Goal: Task Accomplishment & Management: Complete application form

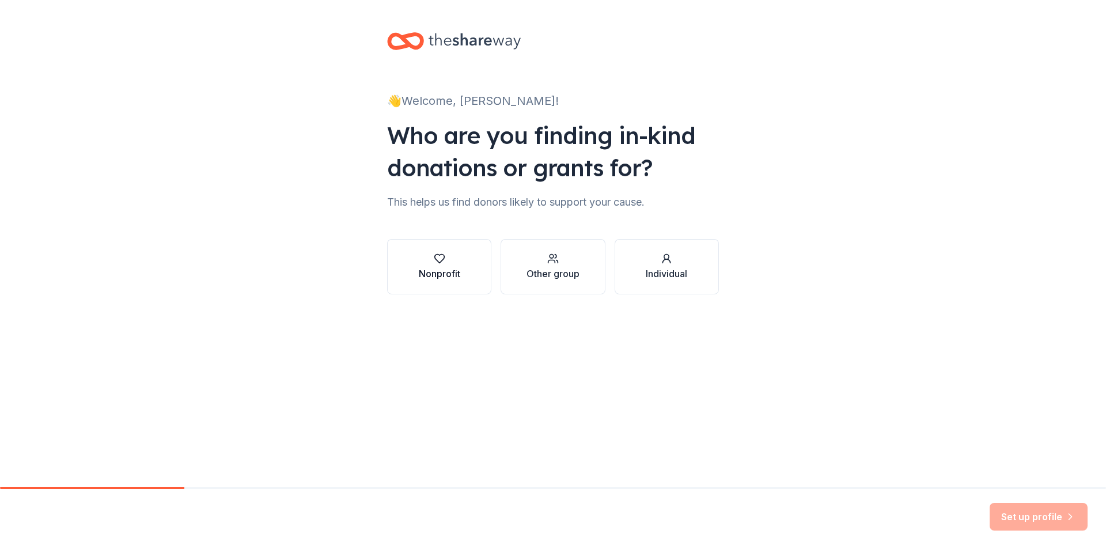
click at [438, 257] on icon "button" at bounding box center [440, 259] width 12 height 12
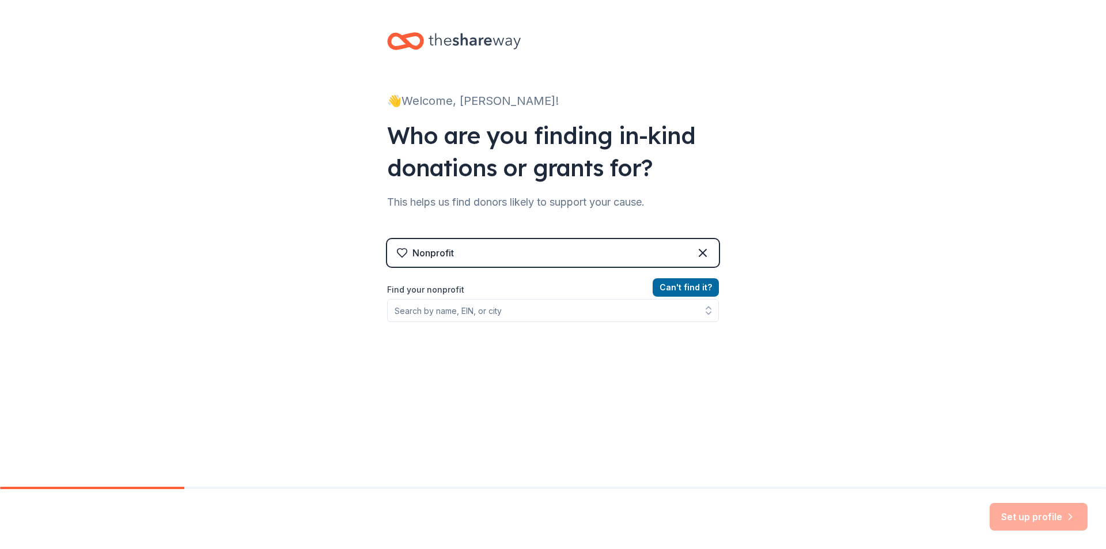
click at [429, 252] on div "Nonprofit" at bounding box center [432, 253] width 41 height 14
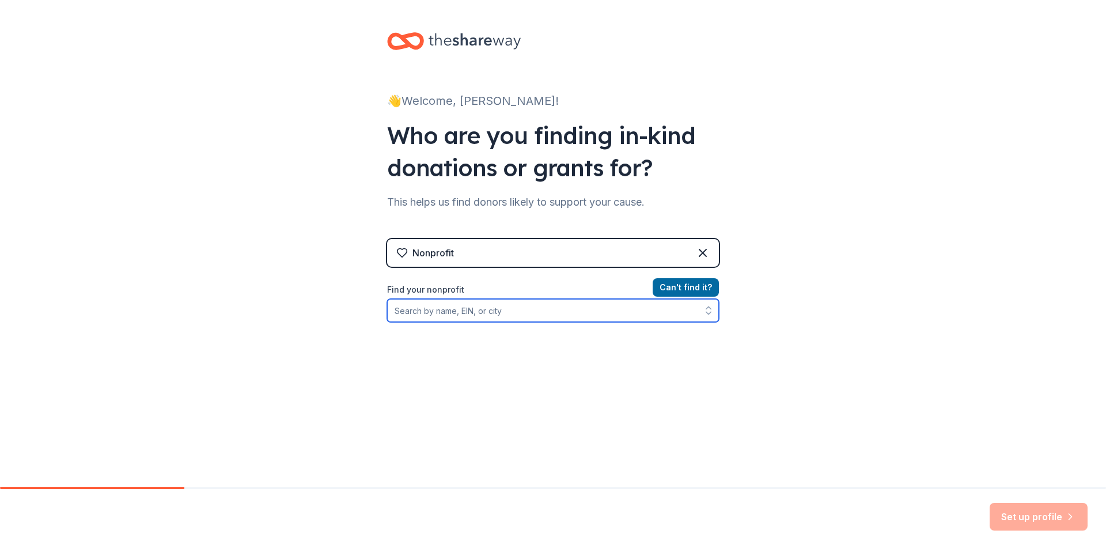
click at [432, 314] on input "Find your nonprofit" at bounding box center [553, 310] width 332 height 23
type input "[US_EMPLOYER_IDENTIFICATION_NUMBER]"
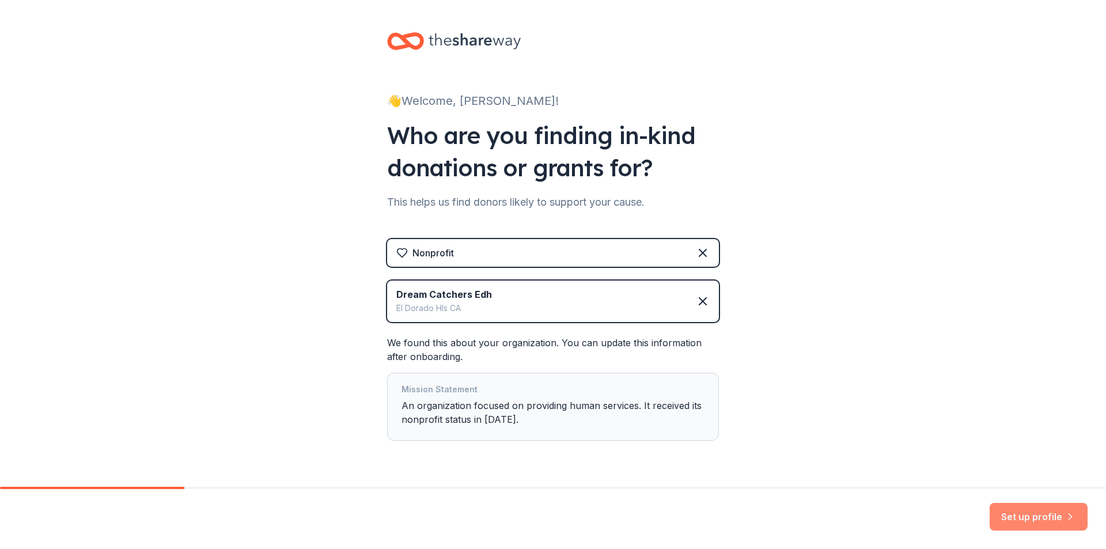
click at [1018, 517] on button "Set up profile" at bounding box center [1039, 517] width 98 height 28
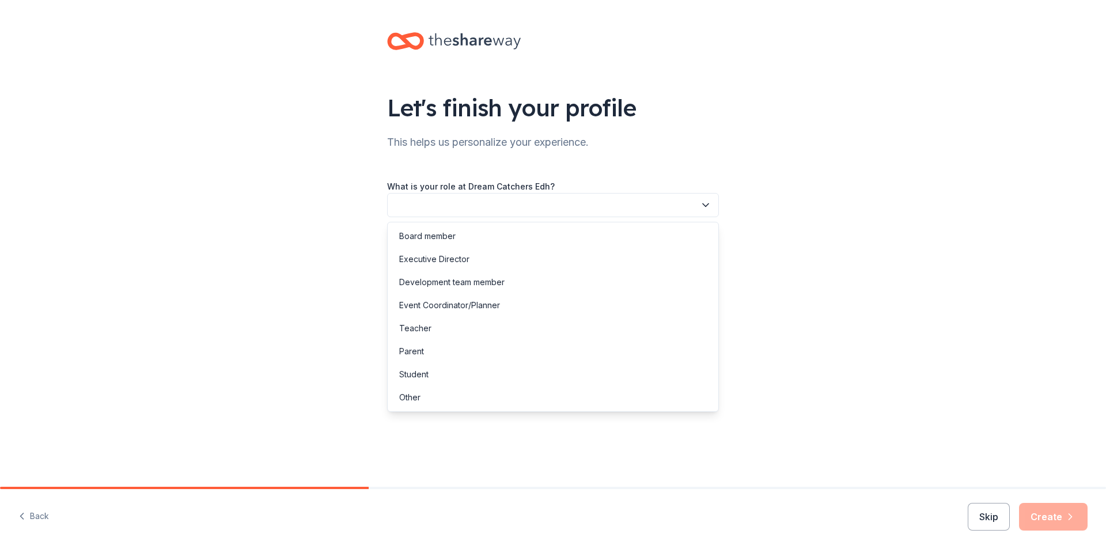
click at [499, 202] on button "button" at bounding box center [553, 205] width 332 height 24
click at [415, 397] on div "Other" at bounding box center [409, 398] width 21 height 14
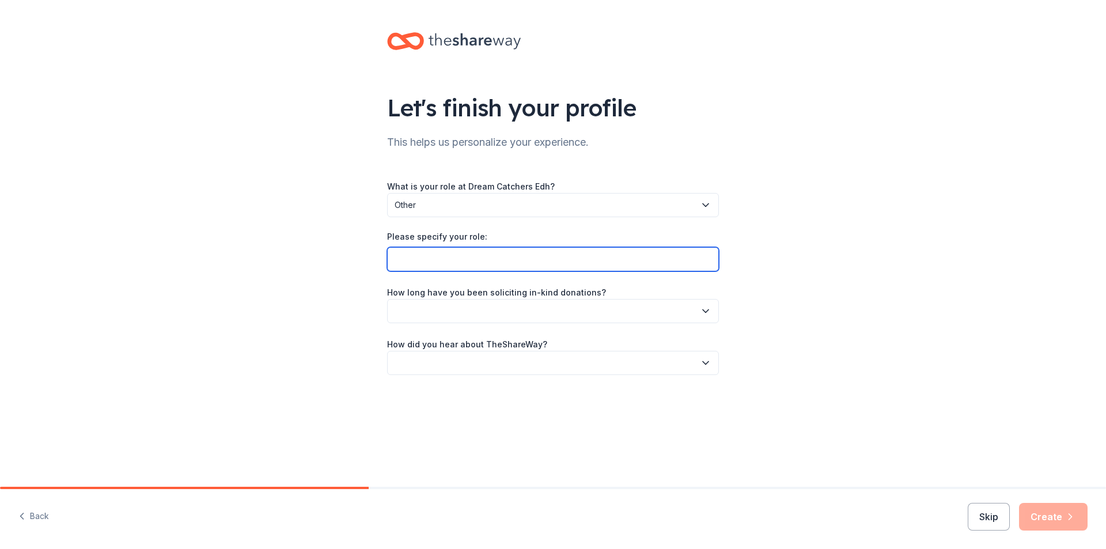
click at [427, 252] on input "Please specify your role:" at bounding box center [553, 259] width 332 height 24
type input "Volunteer"
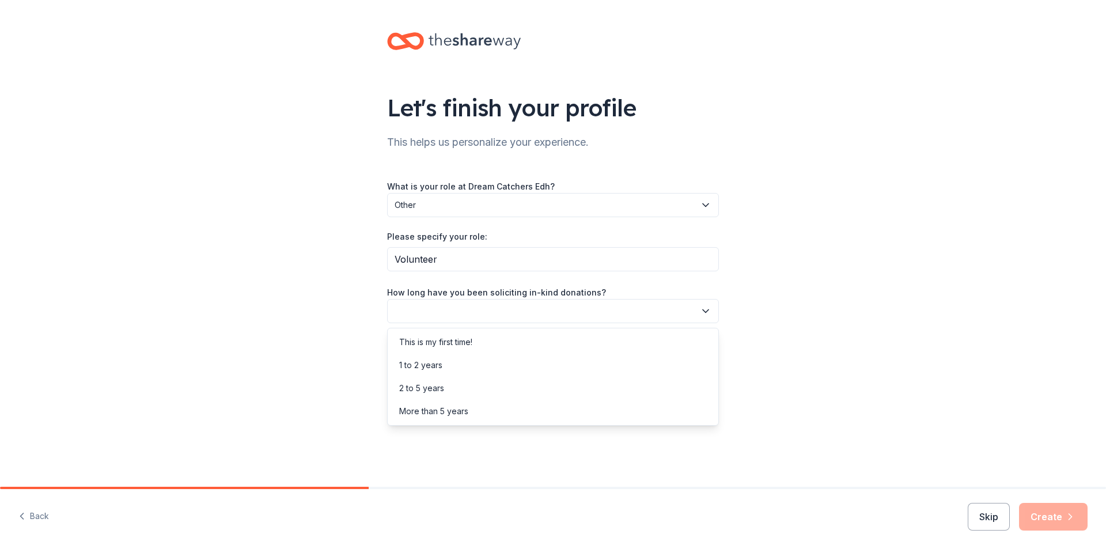
click at [468, 310] on button "button" at bounding box center [553, 311] width 332 height 24
click at [451, 346] on div "This is my first time!" at bounding box center [435, 342] width 73 height 14
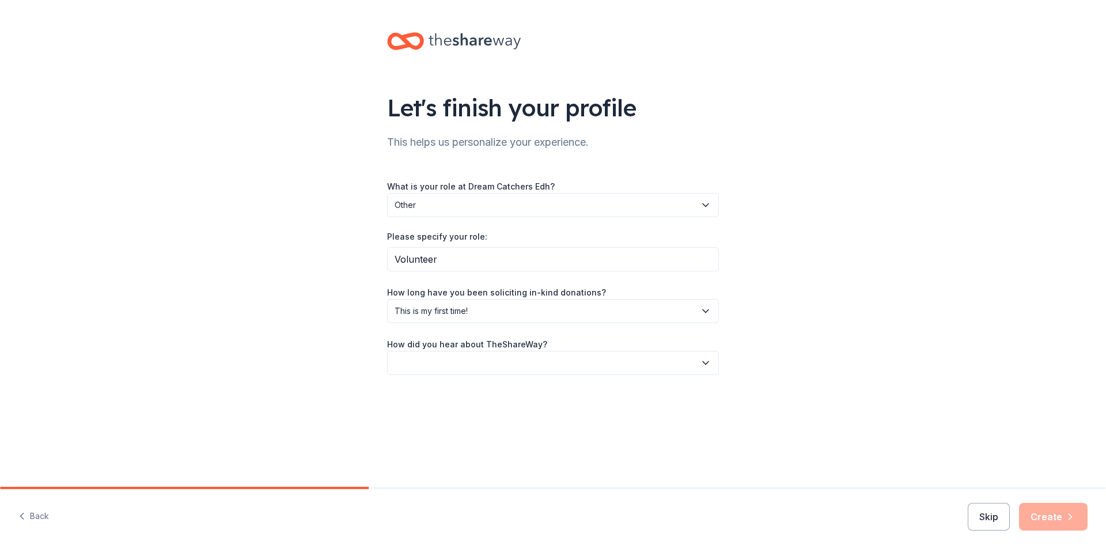
click at [710, 363] on icon "button" at bounding box center [706, 363] width 12 height 12
click at [451, 415] on div "Online search" at bounding box center [425, 417] width 52 height 14
drag, startPoint x: 1044, startPoint y: 514, endPoint x: 1029, endPoint y: 514, distance: 14.4
click at [1043, 514] on button "Create" at bounding box center [1053, 517] width 69 height 28
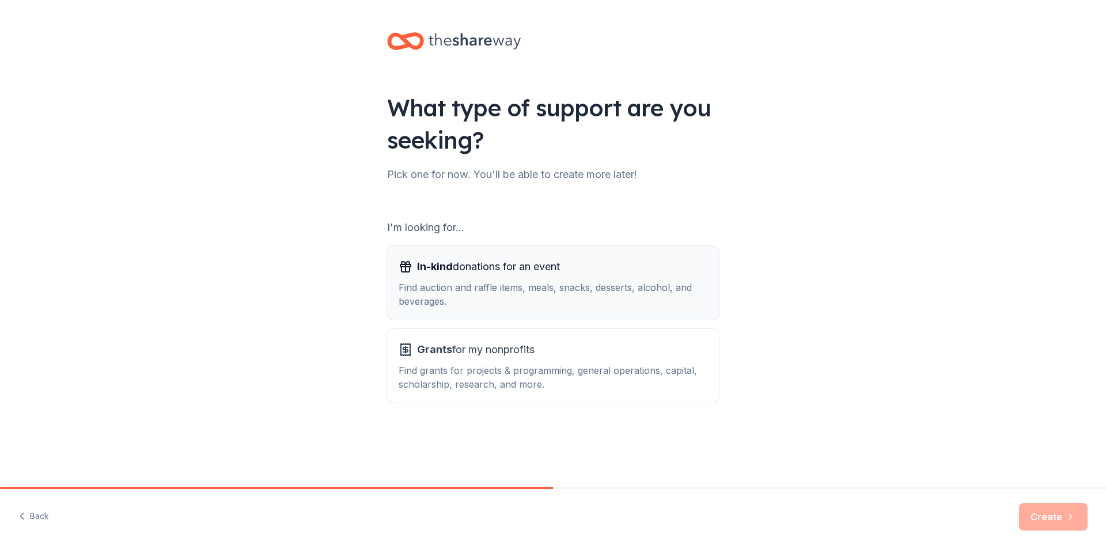
click at [497, 267] on span "In-kind donations for an event" at bounding box center [488, 266] width 143 height 18
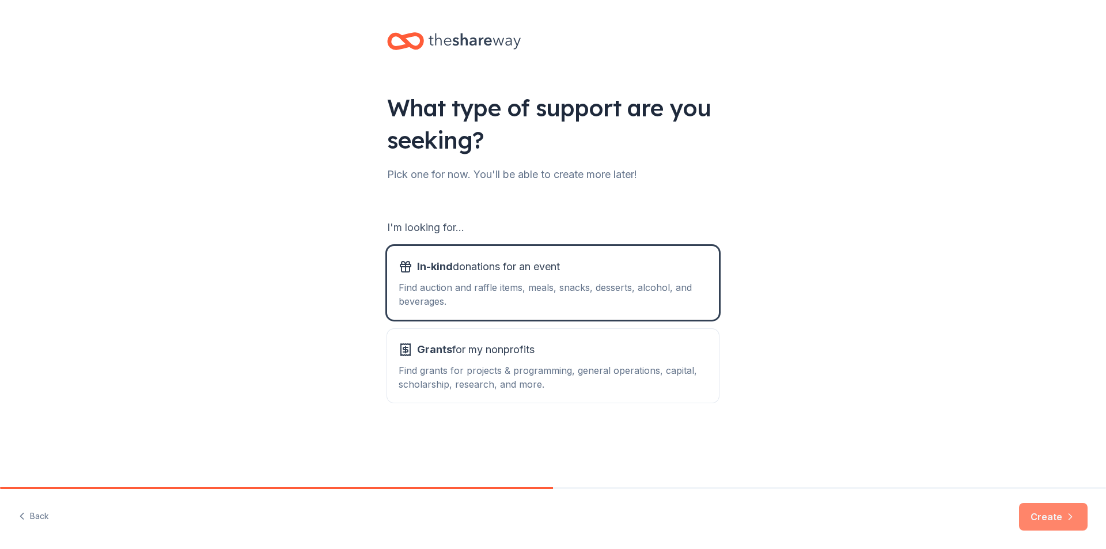
click at [1040, 518] on button "Create" at bounding box center [1053, 517] width 69 height 28
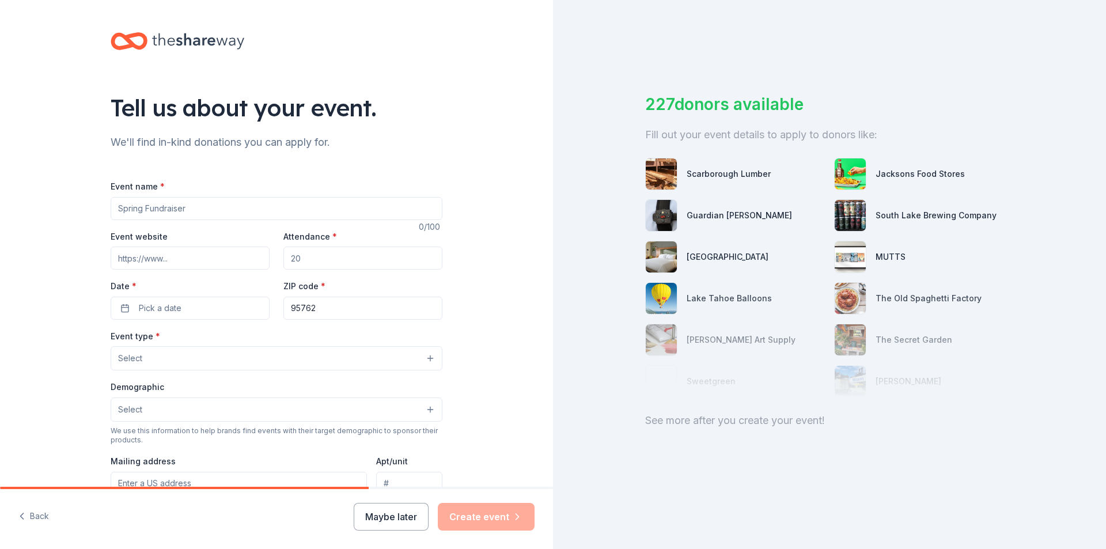
click at [156, 207] on input "Event name *" at bounding box center [277, 208] width 332 height 23
type input "Annual Fund Raiser"
click at [158, 262] on input "Event website" at bounding box center [190, 258] width 159 height 23
paste input "[URL][DOMAIN_NAME]"
type input "[URL][DOMAIN_NAME]"
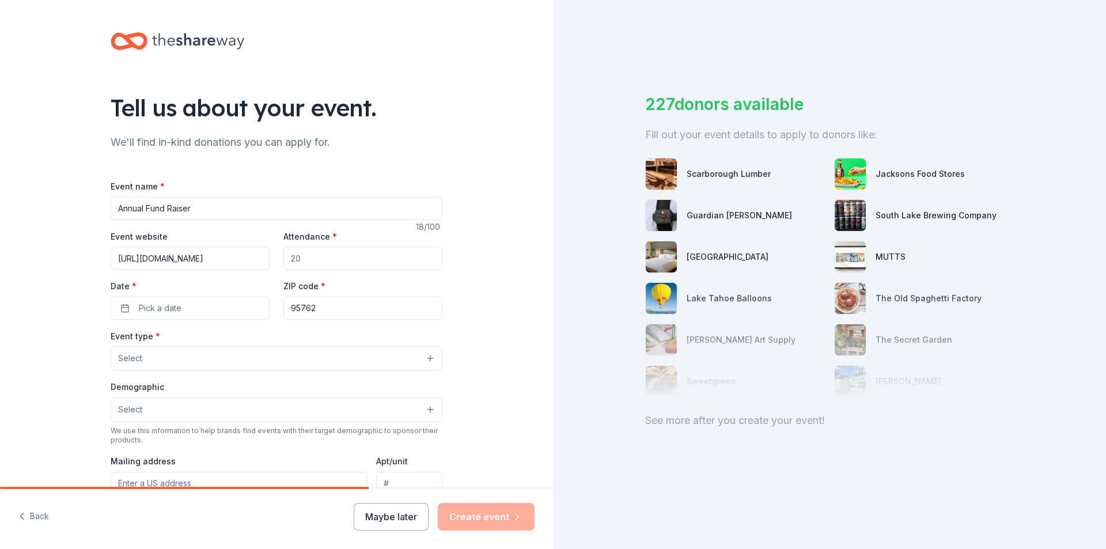
click at [331, 260] on input "Attendance *" at bounding box center [362, 258] width 159 height 23
type input "100"
click at [165, 315] on button "Pick a date" at bounding box center [190, 308] width 159 height 23
click at [247, 339] on button "Go to next month" at bounding box center [248, 339] width 16 height 16
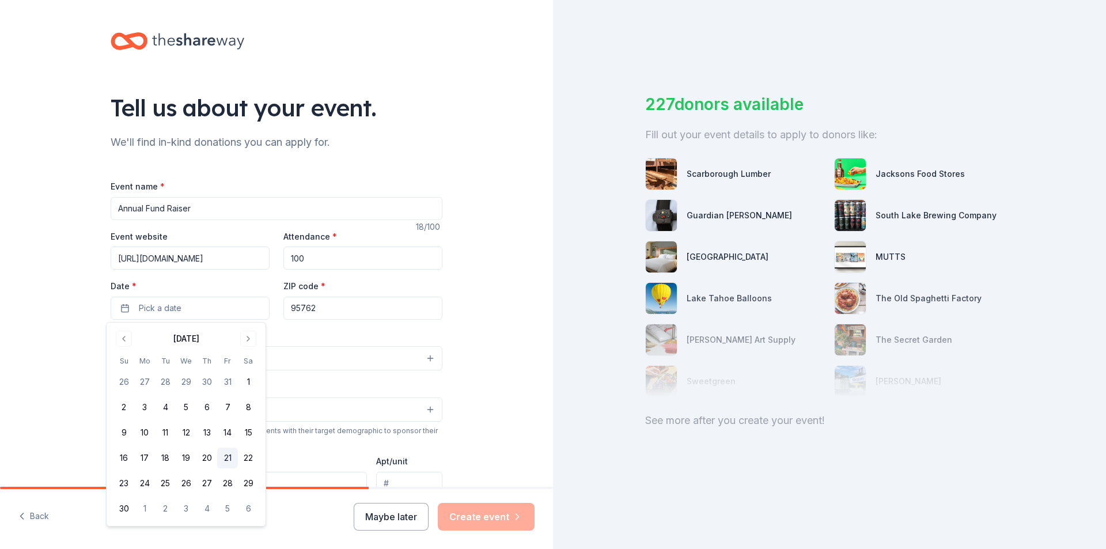
click at [225, 456] on button "21" at bounding box center [227, 458] width 21 height 21
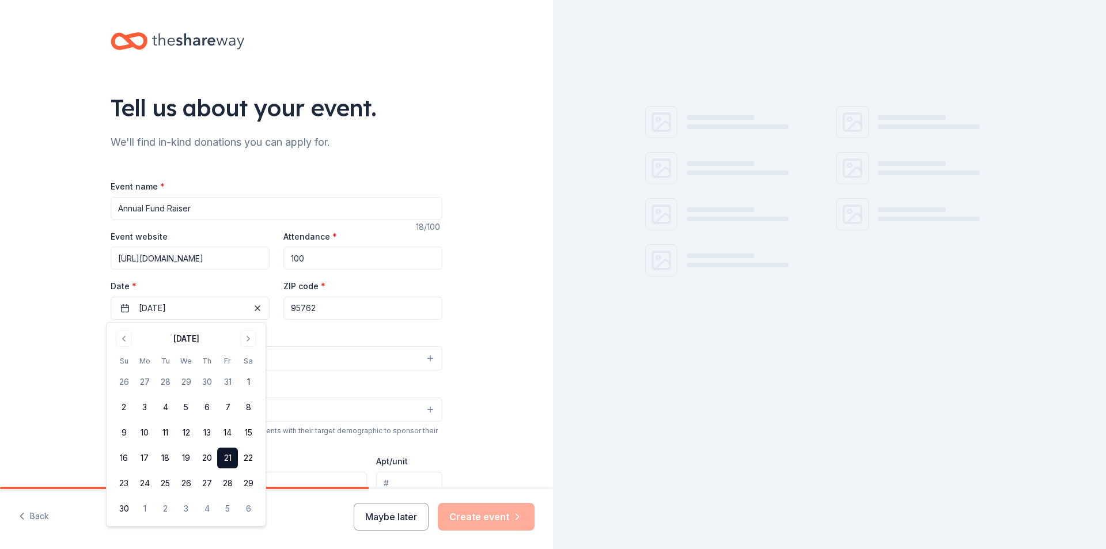
click at [358, 374] on div "Event type * Select Demographic Select We use this information to help brands f…" at bounding box center [277, 450] width 332 height 242
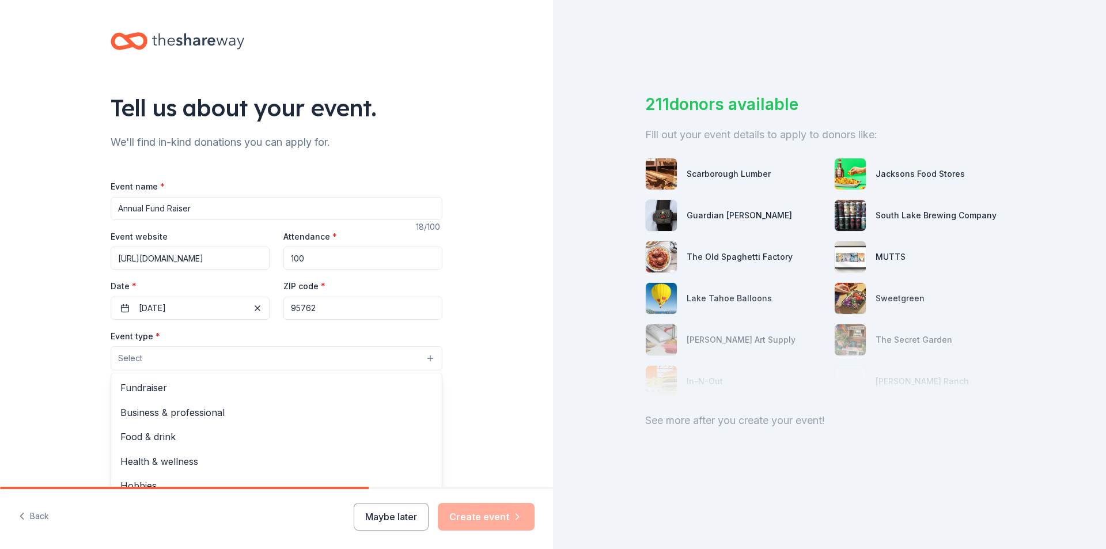
click at [174, 354] on button "Select" at bounding box center [277, 358] width 332 height 24
drag, startPoint x: 153, startPoint y: 392, endPoint x: 158, endPoint y: 385, distance: 7.8
click at [153, 391] on span "Fundraiser" at bounding box center [276, 387] width 312 height 15
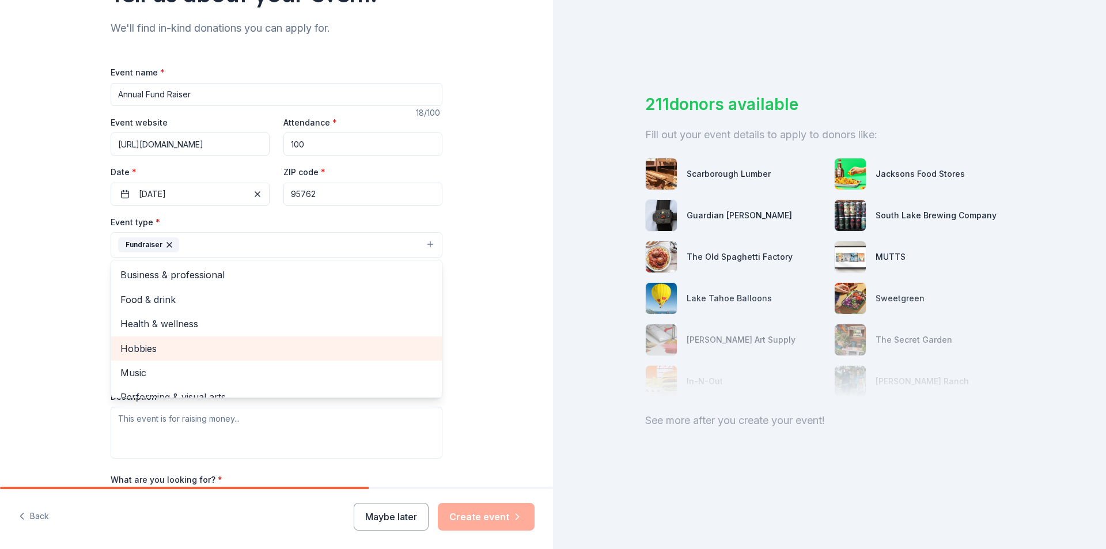
scroll to position [115, 0]
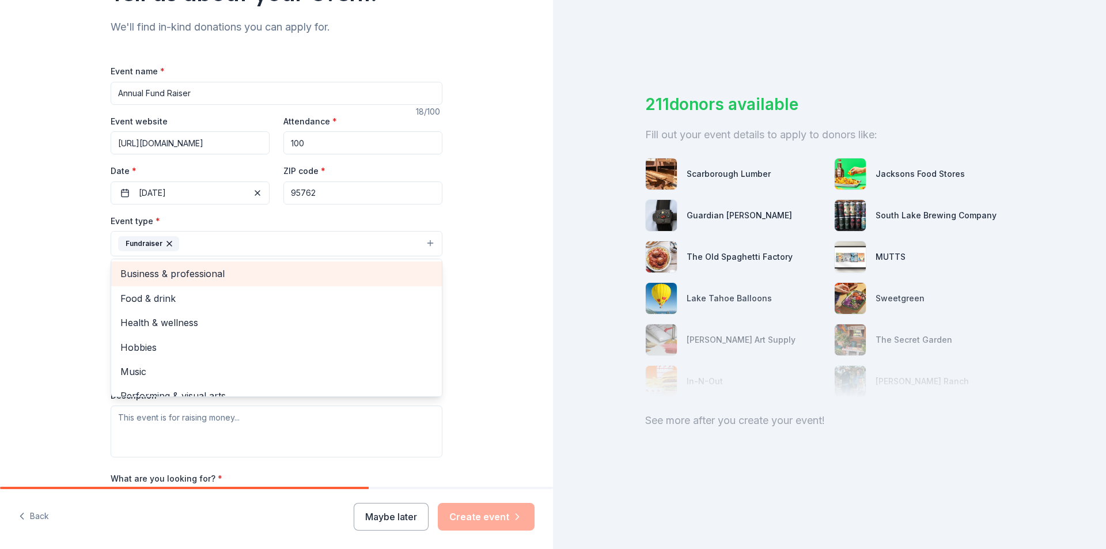
click at [192, 271] on span "Business & professional" at bounding box center [276, 273] width 312 height 15
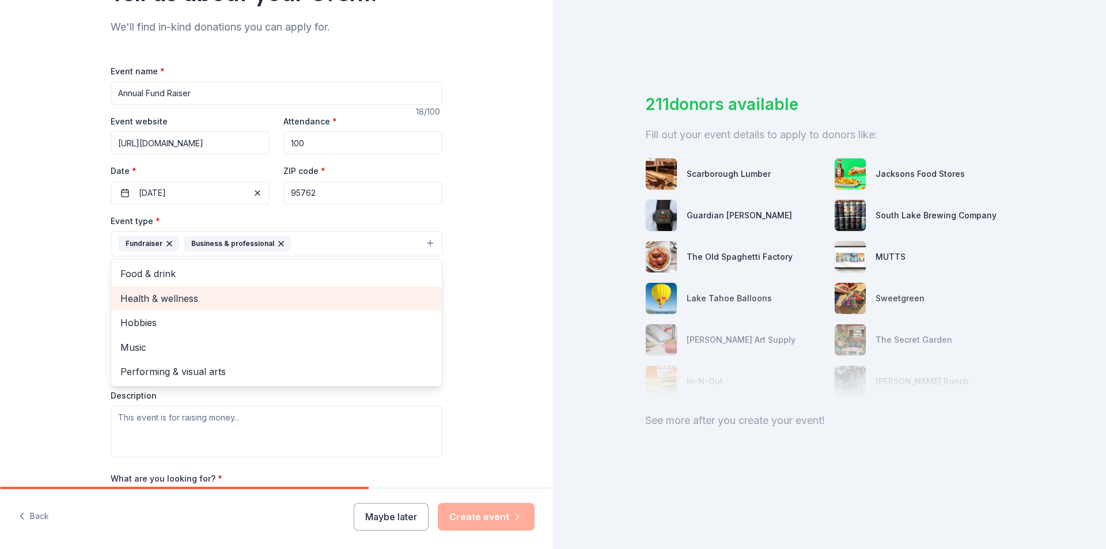
click at [168, 297] on span "Health & wellness" at bounding box center [276, 298] width 312 height 15
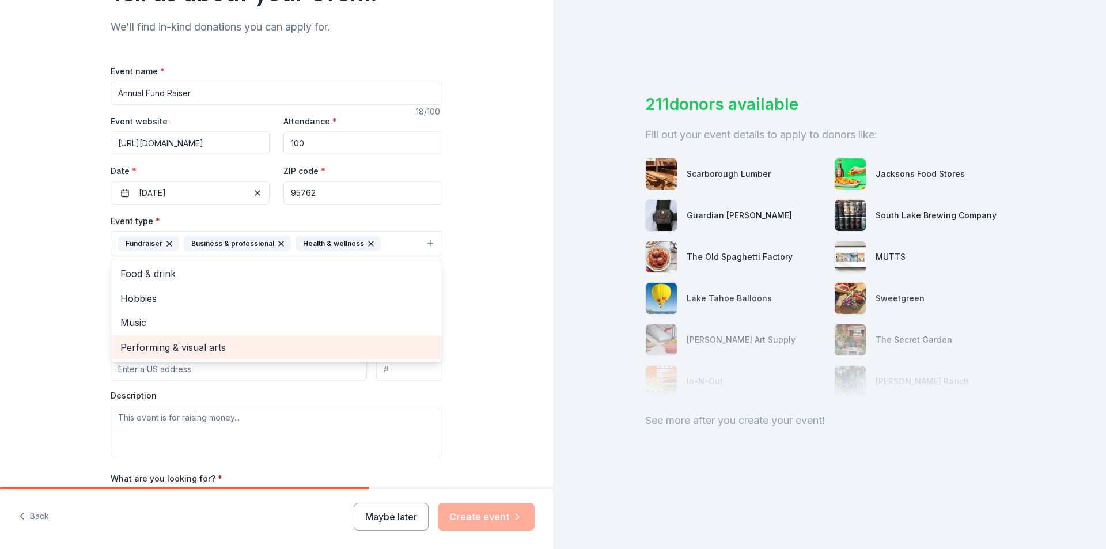
click at [202, 349] on span "Performing & visual arts" at bounding box center [276, 347] width 312 height 15
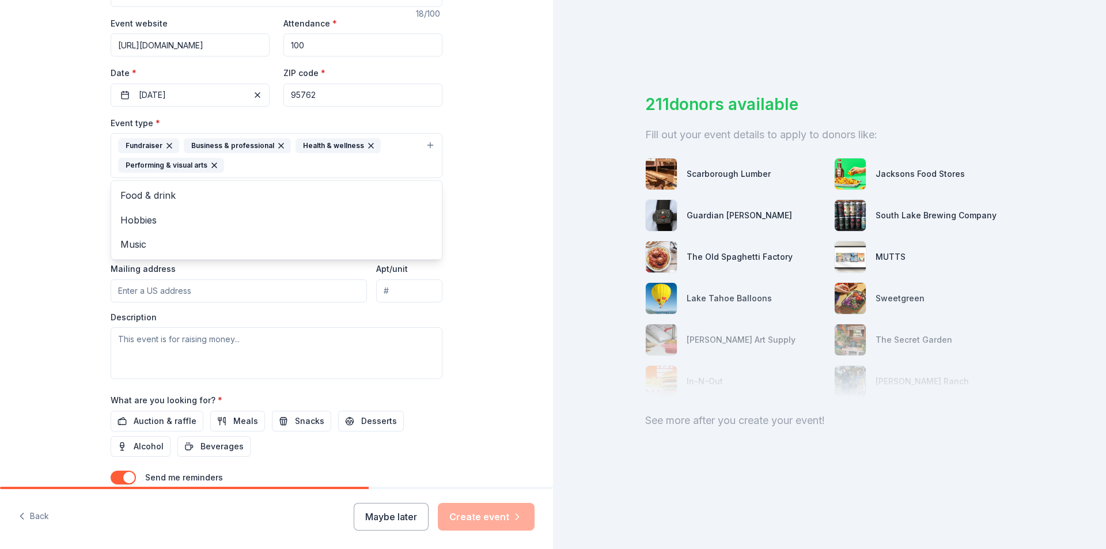
scroll to position [230, 0]
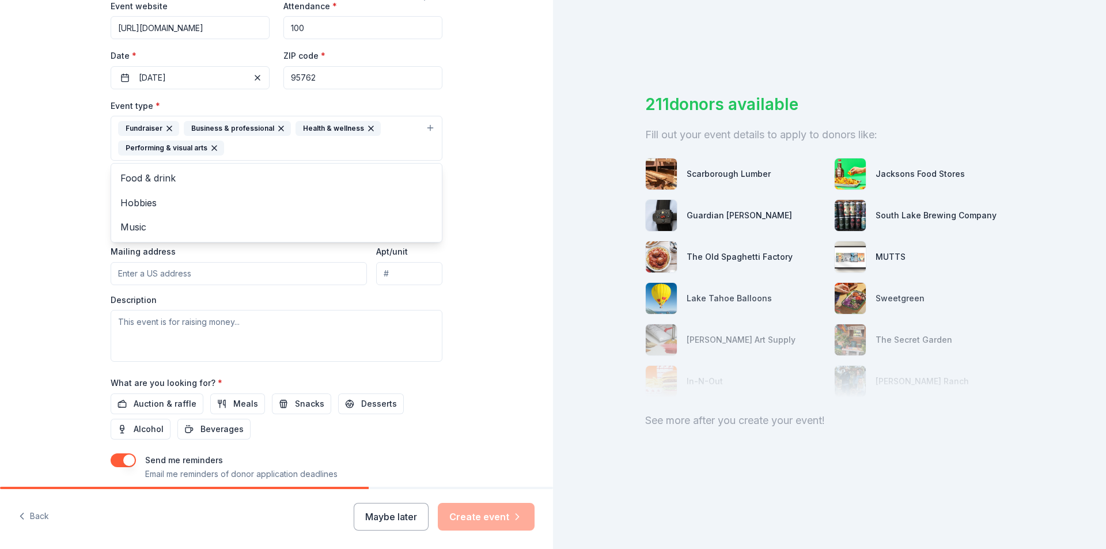
click at [154, 278] on div "Event type * Fundraiser Business & professional Health & wellness Performing & …" at bounding box center [277, 229] width 332 height 263
click at [146, 274] on input "Mailing address" at bounding box center [239, 273] width 256 height 23
type input "[STREET_ADDRESS][PERSON_NAME]"
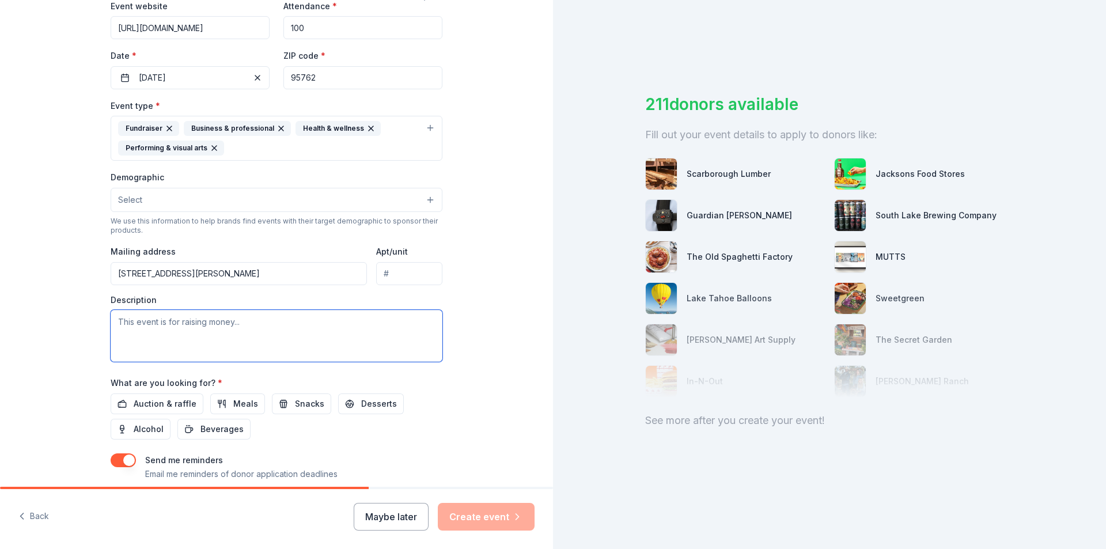
click at [168, 324] on textarea at bounding box center [277, 336] width 332 height 52
click at [192, 324] on textarea at bounding box center [277, 336] width 332 height 52
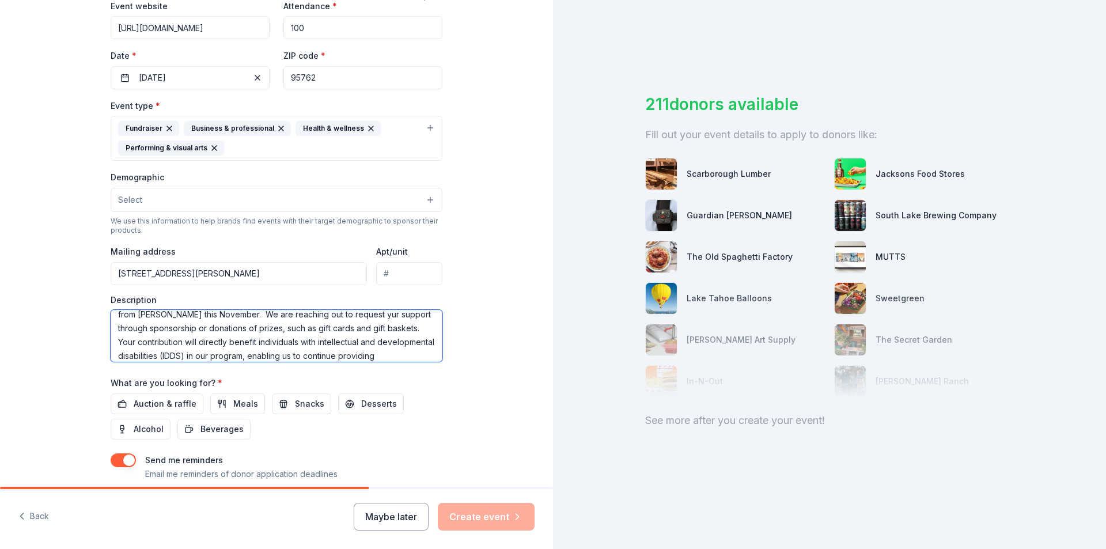
scroll to position [35, 0]
click at [170, 409] on span "Auction & raffle" at bounding box center [165, 404] width 63 height 14
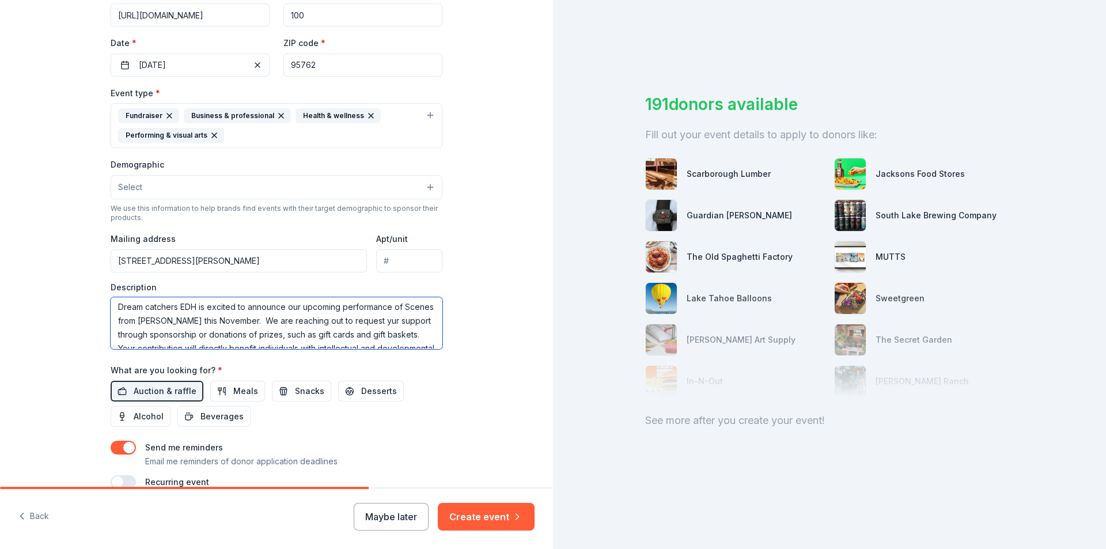
scroll to position [0, 0]
click at [145, 309] on textarea "Dream catchers EDH is excited to announce our upcoming performance of Scenes fr…" at bounding box center [277, 323] width 332 height 52
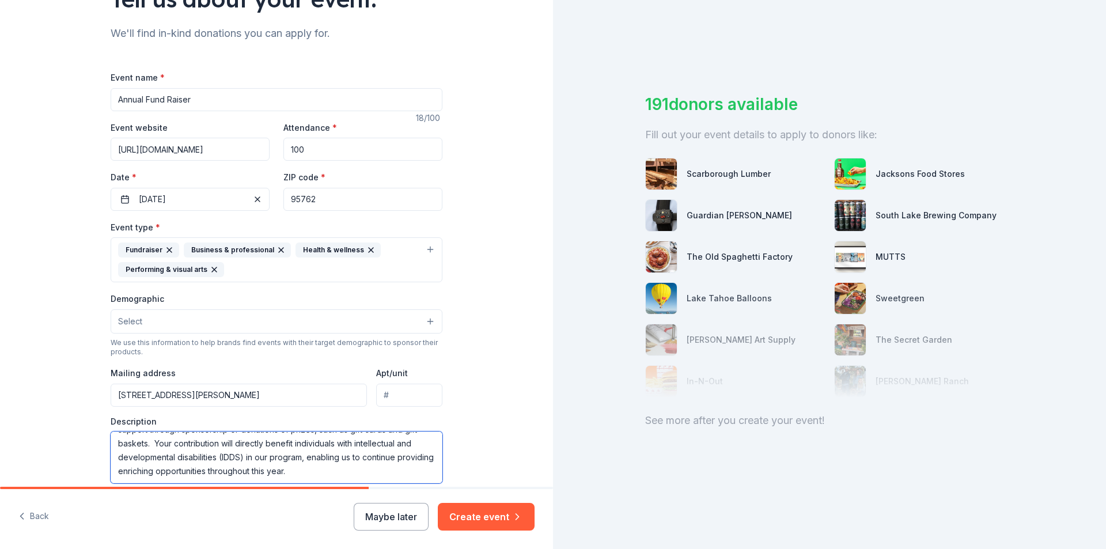
scroll to position [301, 0]
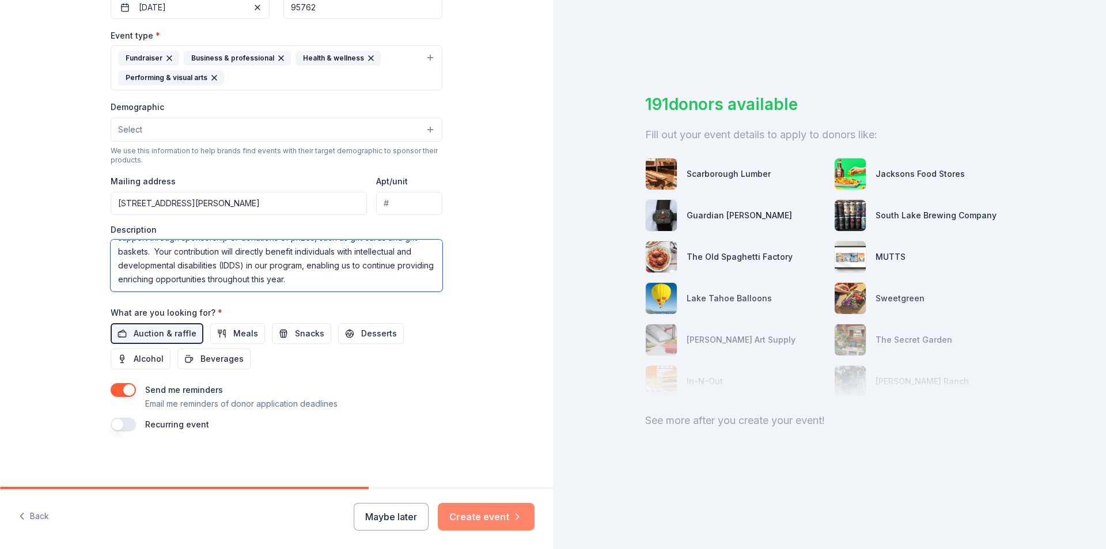
type textarea "Dream Catchers EDH is excited to announce our upcoming performance of Scenes fr…"
click at [477, 516] on button "Create event" at bounding box center [486, 517] width 97 height 28
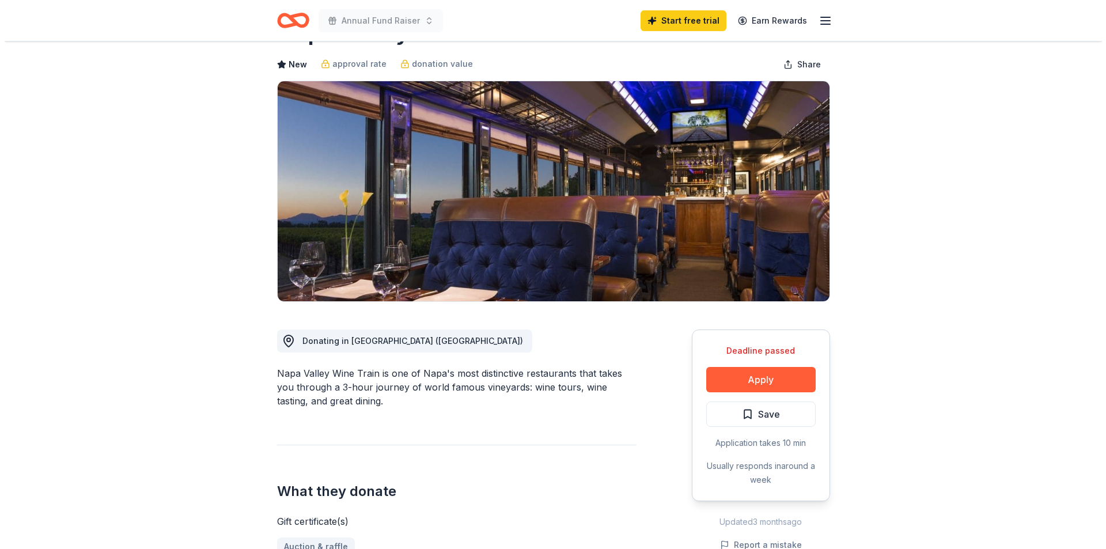
scroll to position [115, 0]
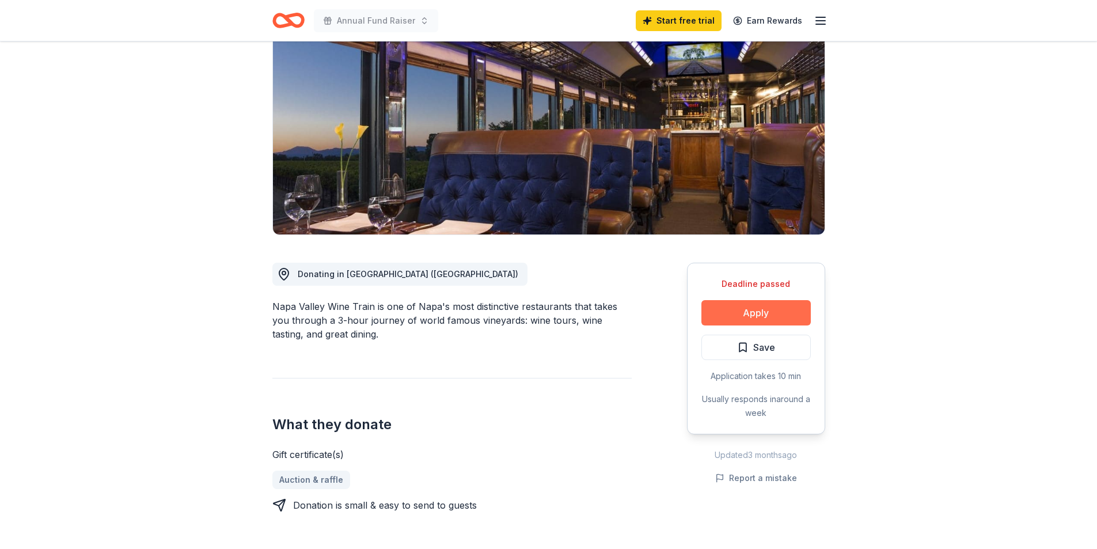
click at [753, 312] on button "Apply" at bounding box center [756, 312] width 109 height 25
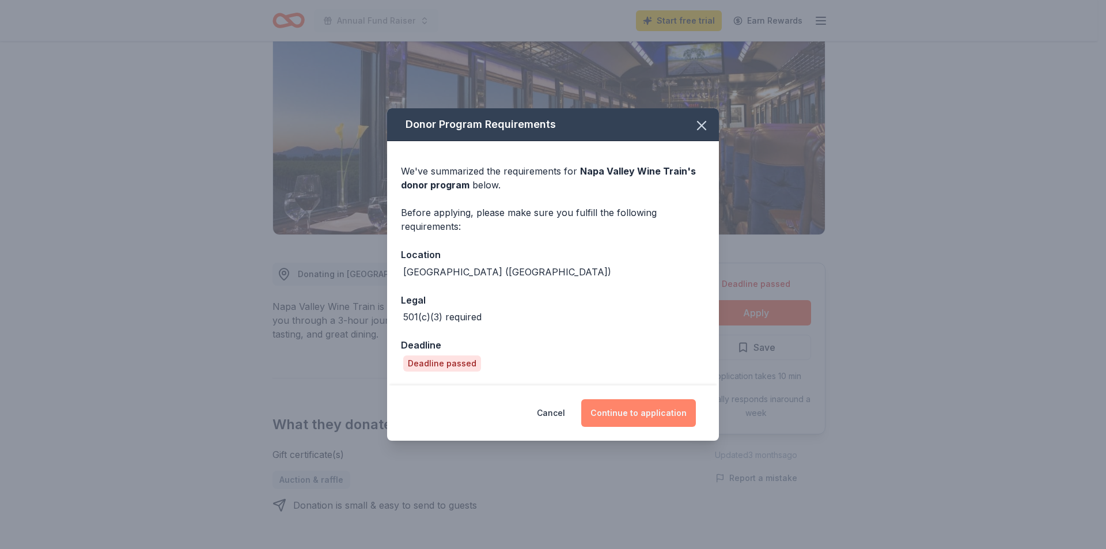
click at [664, 411] on button "Continue to application" at bounding box center [638, 413] width 115 height 28
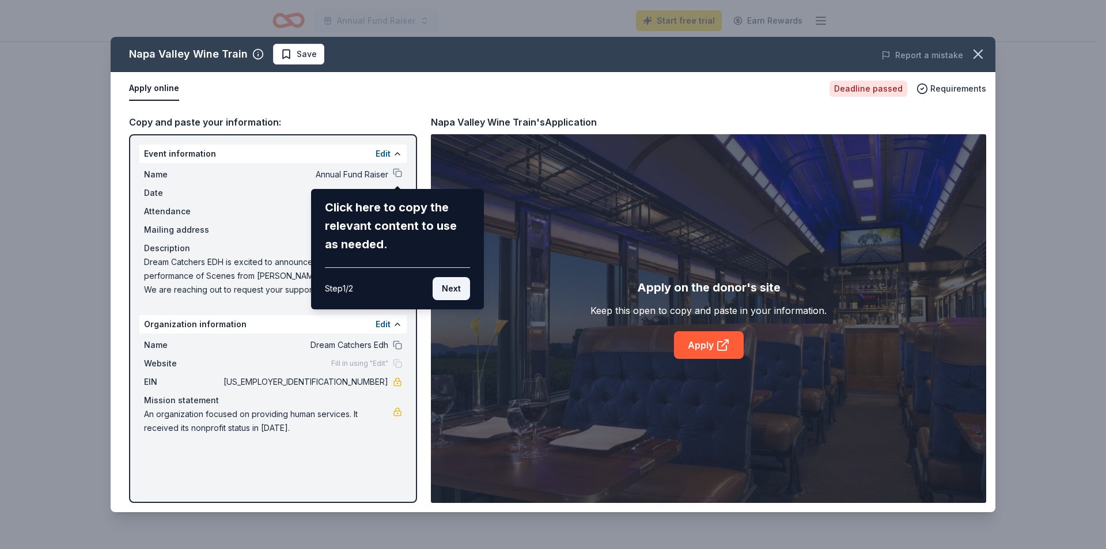
click at [442, 287] on button "Next" at bounding box center [451, 288] width 37 height 23
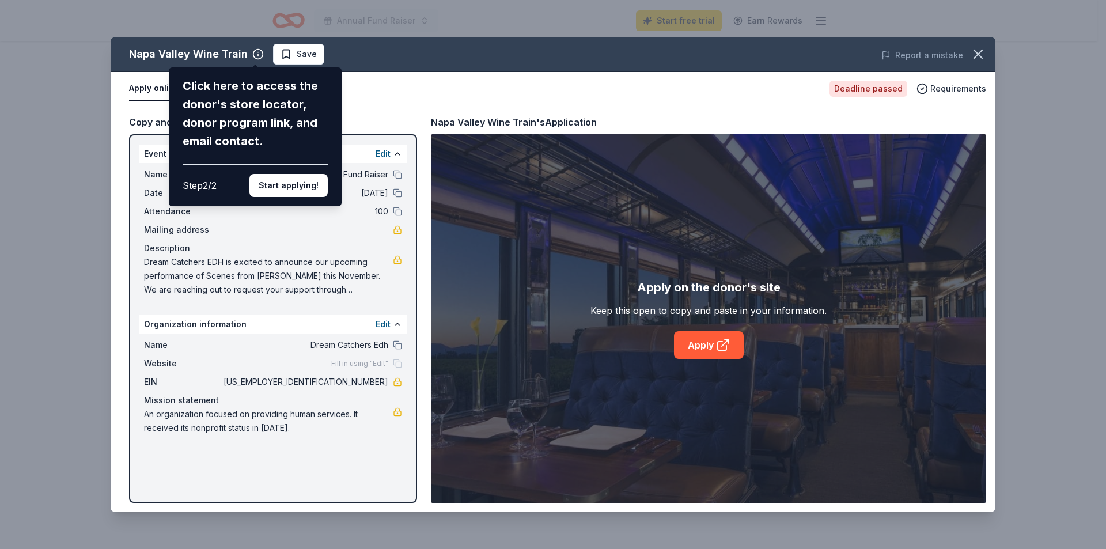
click at [710, 346] on div "Napa Valley Wine Train Click here to access the donor's store locator, donor pr…" at bounding box center [553, 274] width 885 height 475
click at [299, 185] on button "Start applying!" at bounding box center [288, 185] width 78 height 23
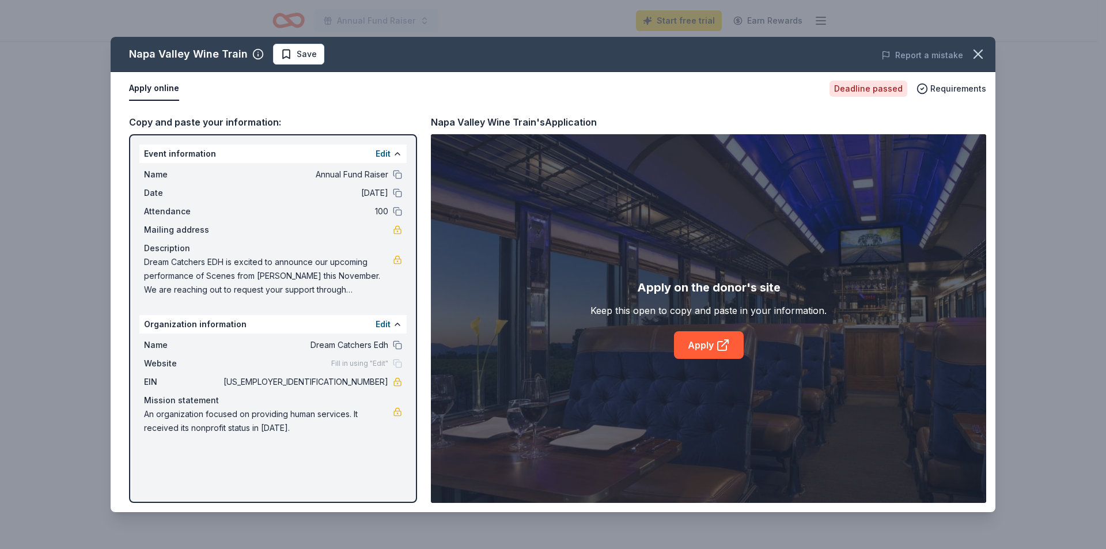
click at [705, 344] on div "Napa Valley Wine Train Save Report a mistake Apply online Deadline passed Requi…" at bounding box center [553, 274] width 885 height 475
click at [306, 242] on div "Description" at bounding box center [273, 248] width 258 height 14
click at [708, 348] on link "Apply" at bounding box center [709, 345] width 70 height 28
